Goal: Navigation & Orientation: Find specific page/section

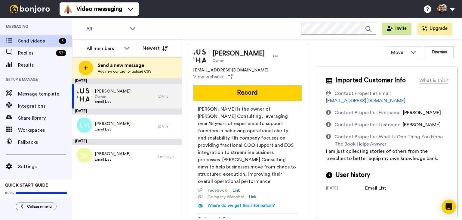
click at [393, 30] on button "Invite" at bounding box center [396, 29] width 29 height 12
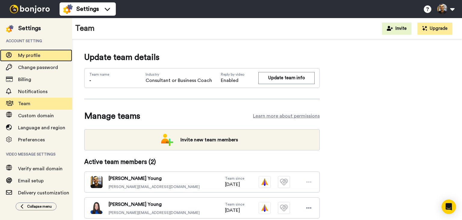
click at [27, 53] on span "My profile" at bounding box center [29, 55] width 22 height 5
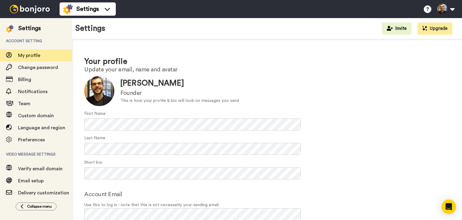
click at [23, 13] on img at bounding box center [29, 9] width 45 height 8
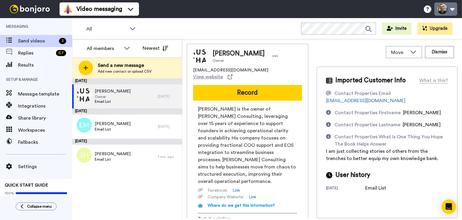
click at [453, 11] on button at bounding box center [445, 8] width 23 height 13
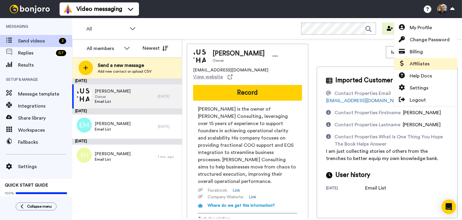
click at [417, 65] on span "Affiliates" at bounding box center [420, 63] width 20 height 7
click at [264, 22] on div "All Invite Upgrade" at bounding box center [267, 28] width 390 height 21
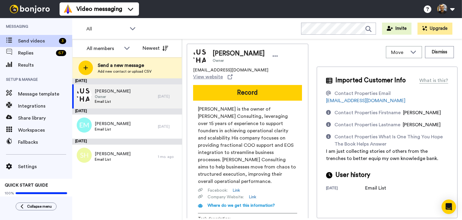
click at [126, 100] on span "Email List" at bounding box center [113, 101] width 36 height 5
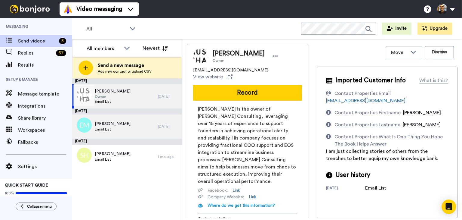
click at [133, 130] on div "[PERSON_NAME] Email List" at bounding box center [115, 126] width 86 height 24
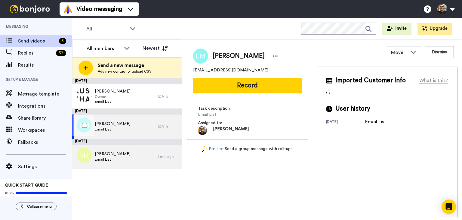
click at [122, 151] on span "[PERSON_NAME]" at bounding box center [113, 154] width 36 height 6
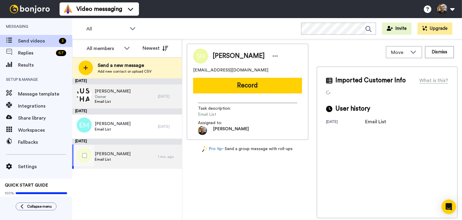
click at [125, 85] on div "[PERSON_NAME] Owner Email List" at bounding box center [115, 96] width 86 height 24
